Goal: Use online tool/utility: Utilize a website feature to perform a specific function

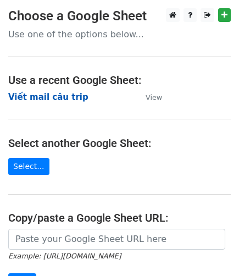
click at [49, 96] on strong "Viết mail câu trip" at bounding box center [48, 97] width 80 height 10
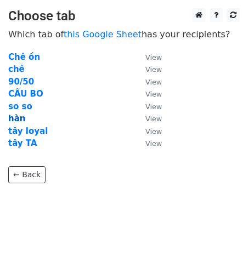
click at [20, 120] on strong "hàn" at bounding box center [16, 119] width 17 height 10
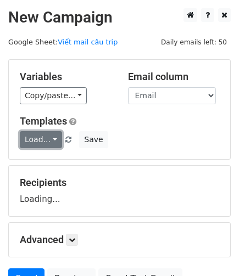
click at [49, 140] on link "Load..." at bounding box center [41, 139] width 42 height 17
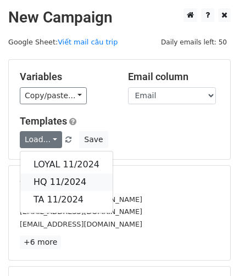
click at [75, 181] on link "HQ 11/2024" at bounding box center [66, 183] width 92 height 18
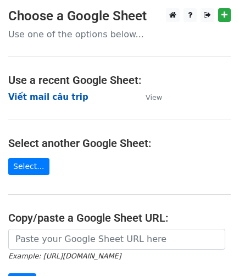
click at [62, 97] on strong "Viết mail câu trip" at bounding box center [48, 97] width 80 height 10
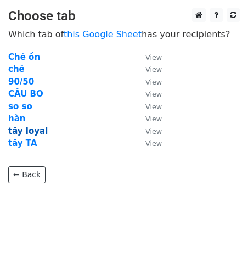
click at [18, 131] on strong "tây loyal" at bounding box center [28, 131] width 40 height 10
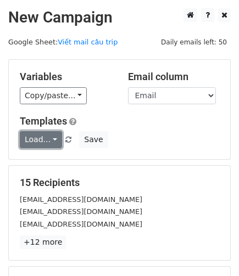
click at [47, 141] on link "Load..." at bounding box center [41, 139] width 42 height 17
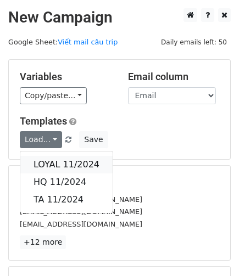
click at [68, 161] on link "LOYAL 11/2024" at bounding box center [66, 165] width 92 height 18
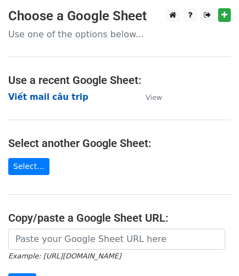
click at [54, 99] on strong "Viết mail câu trip" at bounding box center [48, 97] width 80 height 10
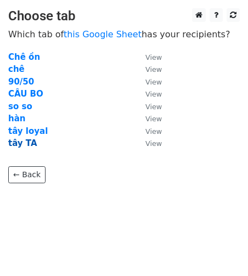
click at [20, 144] on strong "tây TA" at bounding box center [22, 143] width 29 height 10
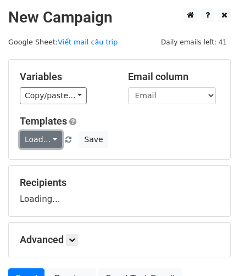
click at [51, 140] on link "Load..." at bounding box center [41, 139] width 42 height 17
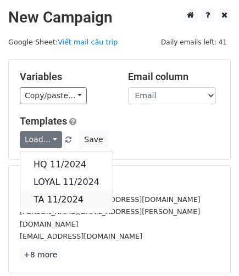
click at [56, 196] on link "TA 11/2024" at bounding box center [66, 200] width 92 height 18
